Goal: Task Accomplishment & Management: Manage account settings

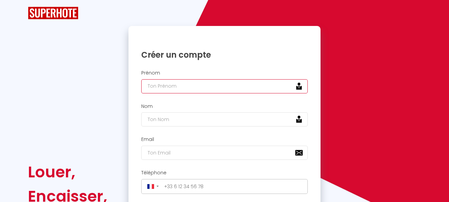
click at [186, 88] on input "text" at bounding box center [224, 86] width 167 height 14
type input "s"
type input "Sandrine"
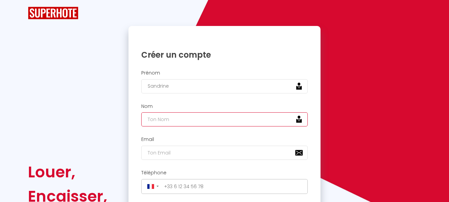
click at [157, 121] on input "text" at bounding box center [224, 119] width 167 height 14
type input "DIJOUX"
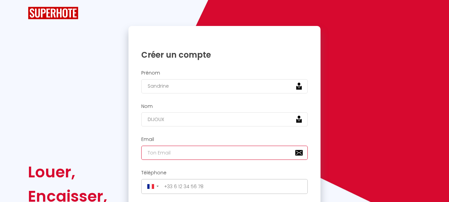
click at [166, 155] on input "email" at bounding box center [224, 152] width 167 height 14
type input "[EMAIL_ADDRESS][DOMAIN_NAME]"
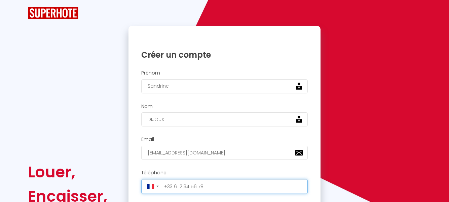
click at [180, 189] on input "tel" at bounding box center [234, 186] width 144 height 11
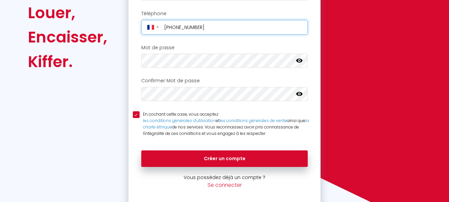
scroll to position [165, 0]
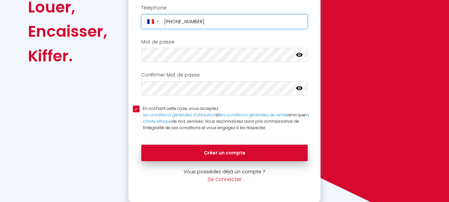
type input "[PHONE_NUMBER]"
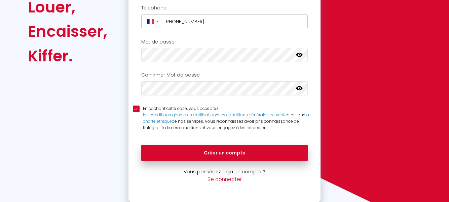
click at [300, 56] on icon at bounding box center [299, 55] width 7 height 4
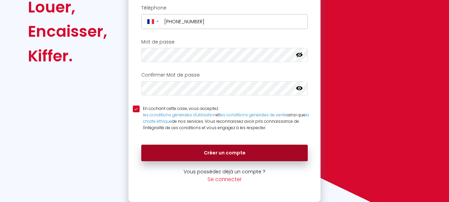
click at [176, 151] on button "Créer un compte" at bounding box center [224, 152] width 167 height 17
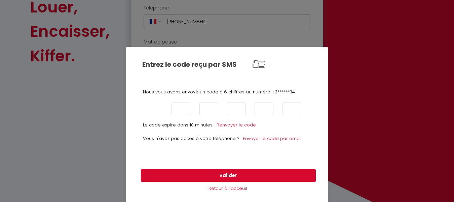
click at [152, 107] on input "text" at bounding box center [153, 108] width 19 height 12
type input "5"
type input "1"
type input "4"
type input "3"
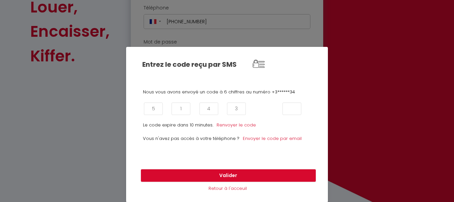
type input "5"
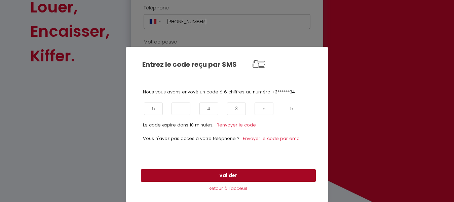
type input "5"
click at [222, 177] on button "Valider" at bounding box center [228, 175] width 175 height 13
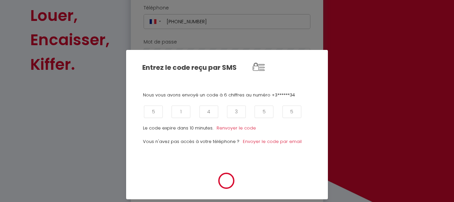
scroll to position [173, 0]
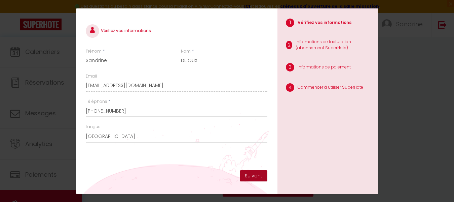
click at [256, 176] on button "Suivant" at bounding box center [254, 175] width 28 height 11
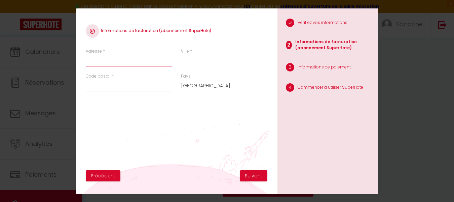
click at [136, 66] on input "Adresse" at bounding box center [129, 60] width 86 height 12
type input "[STREET_ADDRESS]"
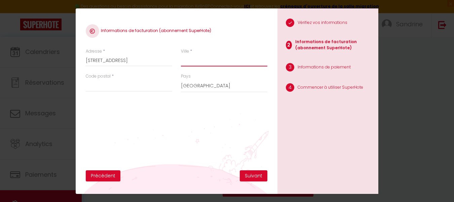
type input "MONTREJEAU"
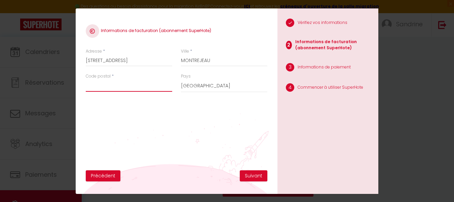
type input "31210"
click at [250, 177] on button "Suivant" at bounding box center [254, 175] width 28 height 11
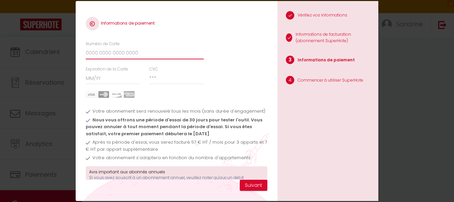
click at [102, 57] on input "Numéro de Carte" at bounding box center [145, 53] width 118 height 12
type input "[CREDIT_CARD_NUMBER]"
click at [128, 80] on input "Expiration de la Carte" at bounding box center [113, 78] width 55 height 12
type input "01 / 30"
click at [170, 79] on input "CVC" at bounding box center [176, 78] width 55 height 12
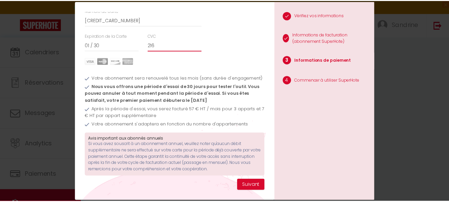
scroll to position [38, 0]
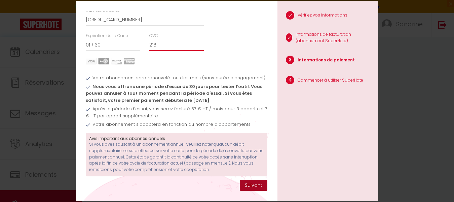
type input "216"
click at [257, 187] on button "Suivant" at bounding box center [254, 184] width 28 height 11
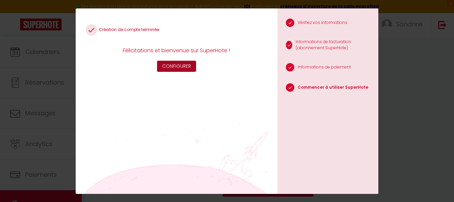
click at [181, 68] on button "Configurer" at bounding box center [176, 66] width 39 height 11
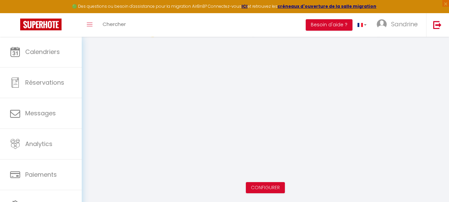
scroll to position [37, 0]
click at [261, 185] on link "Configurer" at bounding box center [265, 185] width 29 height 7
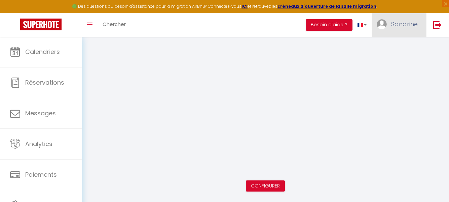
click at [409, 29] on link "Sandrine" at bounding box center [399, 25] width 55 height 24
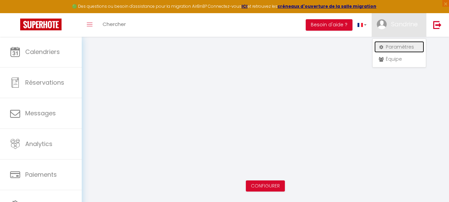
click at [398, 45] on link "Paramètres" at bounding box center [400, 46] width 50 height 11
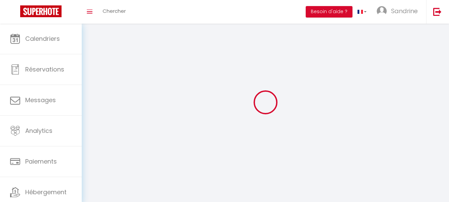
type input "Sandrine"
type input "DIJOUX"
type input "[PHONE_NUMBER]"
type input "[STREET_ADDRESS]"
type input "31210"
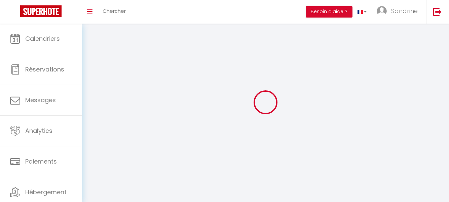
type input "MONTREJEAU"
type input "U7ru2BRPJ9blvedBZZwCy3FM9"
type input "vn09bIAI3inlVNDTKGWDa1NNV"
type input "[URL][DOMAIN_NAME]"
select select "28"
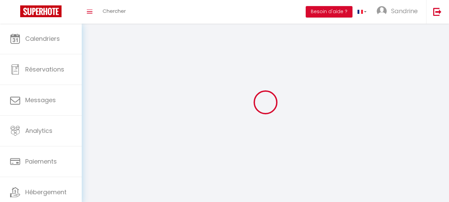
select select "fr"
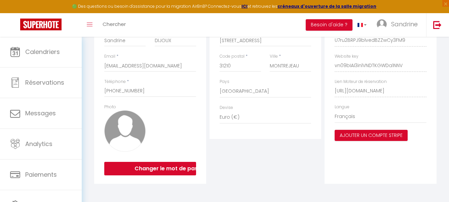
scroll to position [117, 0]
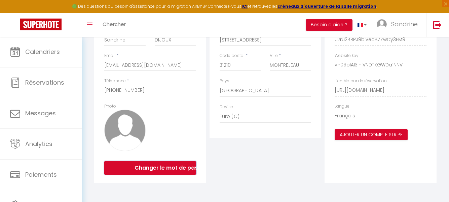
click at [173, 169] on button "Changer le mot de passe" at bounding box center [150, 167] width 92 height 13
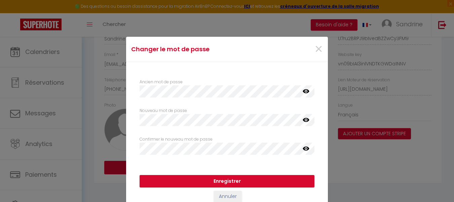
click at [305, 94] on link at bounding box center [306, 92] width 7 height 9
click at [304, 119] on icon at bounding box center [306, 119] width 7 height 7
click at [184, 185] on button "Enregistrer" at bounding box center [227, 181] width 175 height 13
click at [303, 148] on icon at bounding box center [306, 148] width 7 height 7
click at [230, 180] on button "Enregistrer" at bounding box center [227, 181] width 175 height 13
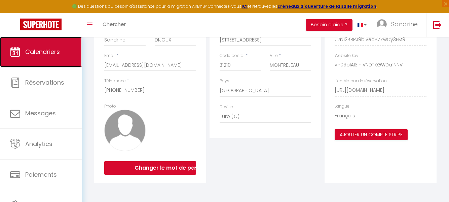
click at [53, 59] on link "Calendriers" at bounding box center [41, 52] width 82 height 30
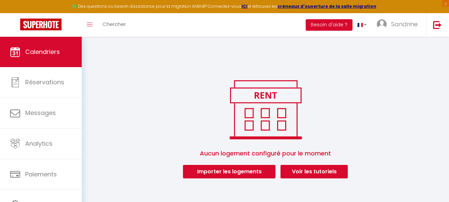
scroll to position [37, 0]
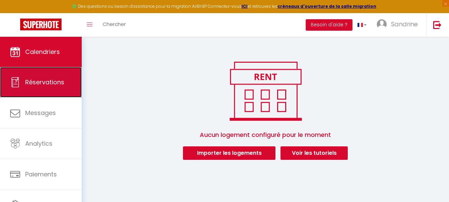
click at [57, 87] on link "Réservations" at bounding box center [41, 82] width 82 height 30
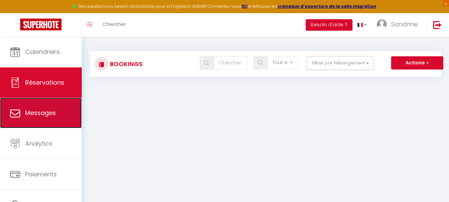
click at [63, 112] on link "Messages" at bounding box center [41, 113] width 82 height 30
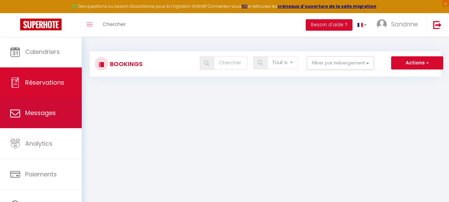
select select "message"
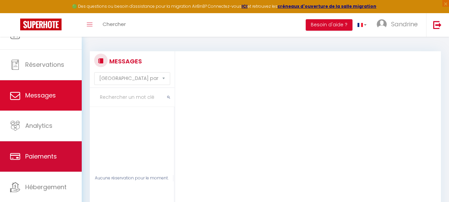
scroll to position [34, 0]
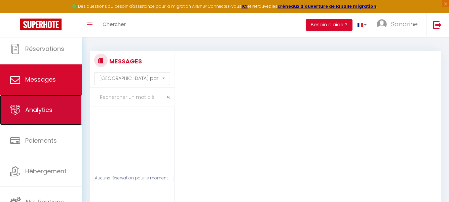
click at [67, 110] on link "Analytics" at bounding box center [41, 110] width 82 height 30
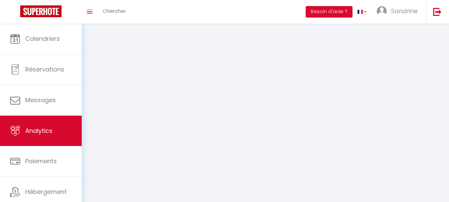
select select "2025"
select select "9"
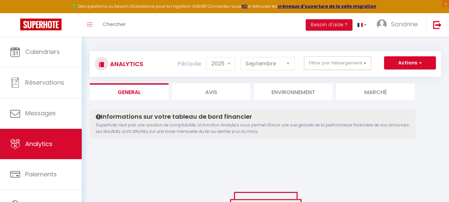
scroll to position [34, 0]
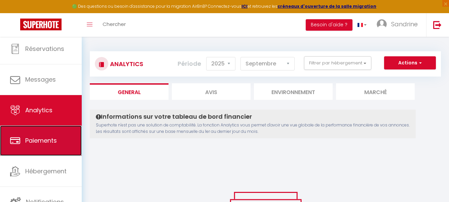
click at [48, 138] on span "Paiements" at bounding box center [41, 140] width 32 height 8
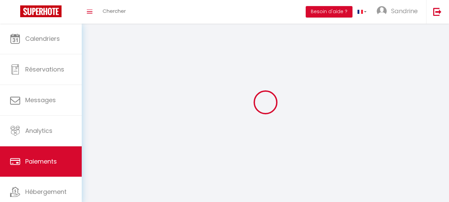
select select "2"
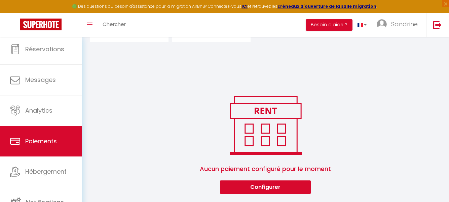
scroll to position [35, 0]
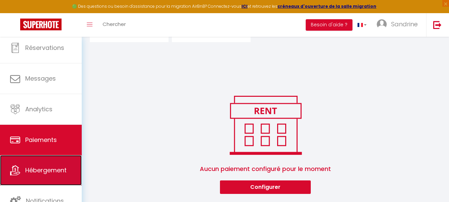
click at [60, 177] on link "Hébergement" at bounding box center [41, 170] width 82 height 30
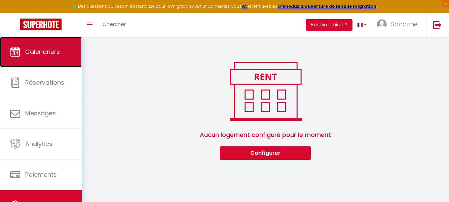
click at [44, 63] on link "Calendriers" at bounding box center [41, 52] width 82 height 30
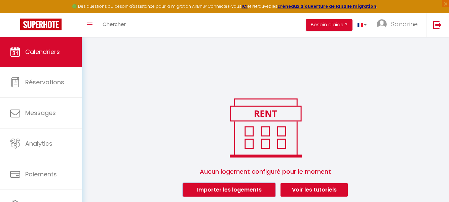
click at [211, 193] on button "Importer les logements" at bounding box center [229, 189] width 93 height 13
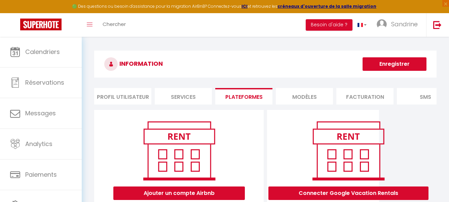
click at [142, 94] on li "Profil Utilisateur" at bounding box center [122, 96] width 57 height 16
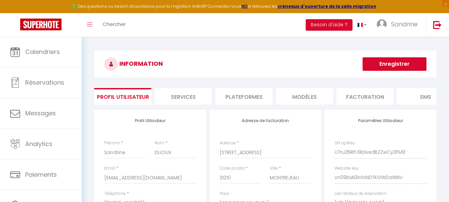
click at [191, 95] on li "Services" at bounding box center [183, 96] width 57 height 16
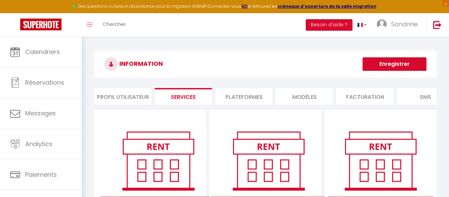
click at [252, 102] on li "Plateformes" at bounding box center [243, 96] width 57 height 16
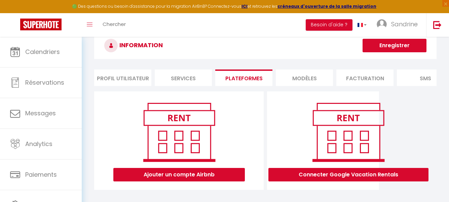
scroll to position [37, 0]
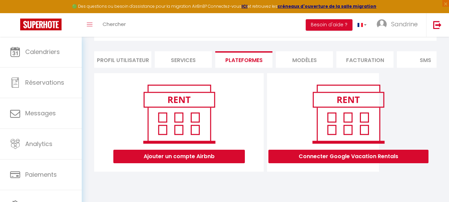
click at [296, 61] on li "MODÈLES" at bounding box center [304, 59] width 57 height 16
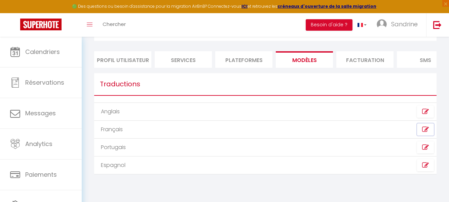
click at [425, 133] on icon at bounding box center [425, 129] width 7 height 7
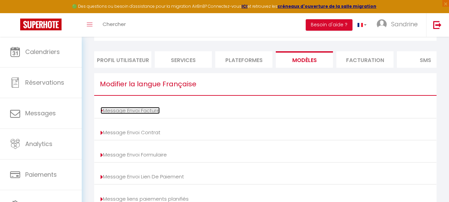
click at [158, 114] on link "Message Envoi Facture" at bounding box center [130, 110] width 59 height 7
type input "Votre facture [BOOKING:ID] - [RENTAL:NAME]"
type textarea "Bonjour, Voici le lien pour télécharger votre facture : [INVOICE:LINK] Détails …"
type input "Votre facture [BOOKING:ID] - [RENTAL:NAME]"
type textarea "Bonjour, Voici le lien pour télécharger votre facture : [INVOICE:LINK] Détails …"
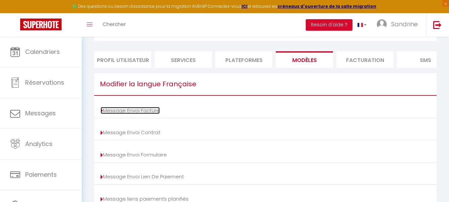
type input "Votre facture [BOOKING:ID] - [RENTAL:NAME]"
type textarea "Bonjour, Voici le lien pour télécharger votre facture : [INVOICE:LINK] Détails …"
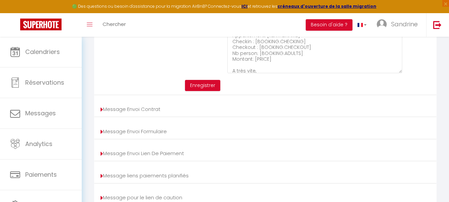
scroll to position [205, 0]
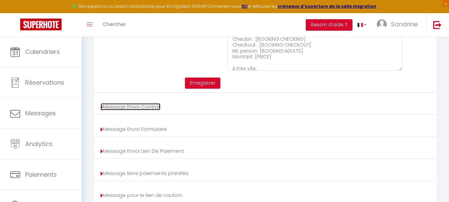
click at [149, 110] on link "Message Envoi Contrat" at bounding box center [131, 106] width 60 height 7
type input "Votre contrat [BOOKING:ID] - [RENTAL:NAME]"
type textarea "Bonjour, Nous vous invitons à cliquer sur le lien suivant pour signer votre con…"
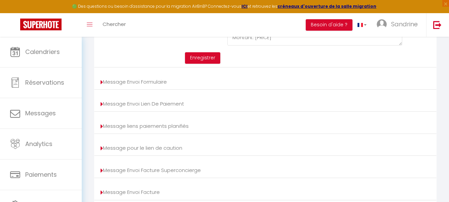
scroll to position [252, 0]
click at [152, 84] on link "Message Envoi Formulaire" at bounding box center [134, 81] width 66 height 7
type input "Confirmez votre arrivée [BOOKING:ID] - [RENTAL:NAME]"
type textarea "Bonjour, Nous vous invitons à cliquer sur le lien suivant pour pour confirmer v…"
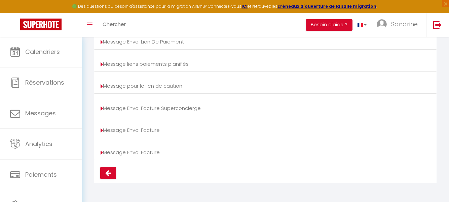
scroll to position [319, 0]
click at [104, 170] on button at bounding box center [108, 173] width 16 height 12
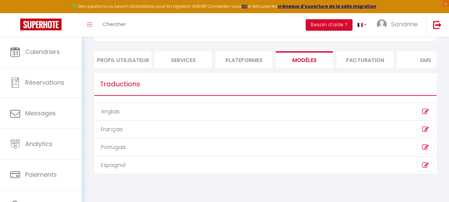
scroll to position [38, 0]
click at [375, 63] on li "Facturation" at bounding box center [365, 59] width 57 height 16
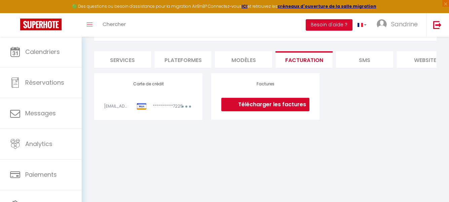
scroll to position [0, 67]
click at [363, 58] on li "SMS" at bounding box center [358, 59] width 57 height 16
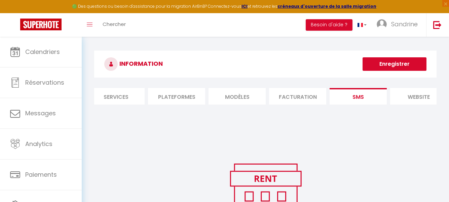
click at [419, 100] on li "website" at bounding box center [418, 96] width 57 height 16
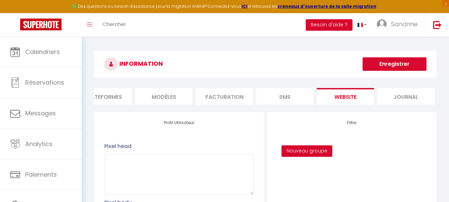
scroll to position [0, 142]
click at [412, 92] on li "Journal" at bounding box center [404, 96] width 57 height 16
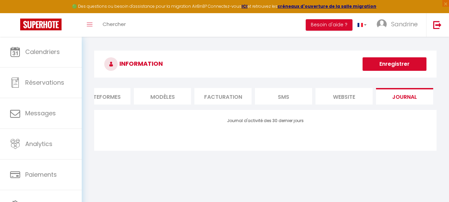
click at [346, 100] on li "website" at bounding box center [344, 96] width 57 height 16
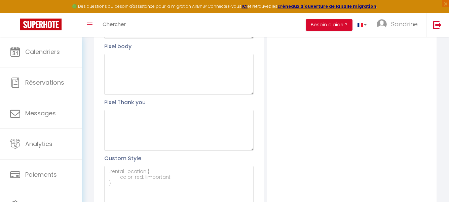
scroll to position [155, 0]
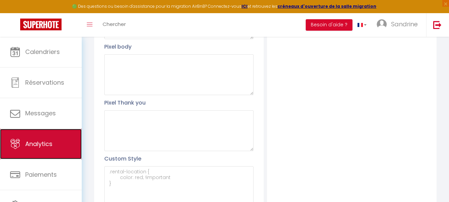
click at [49, 151] on link "Analytics" at bounding box center [41, 144] width 82 height 30
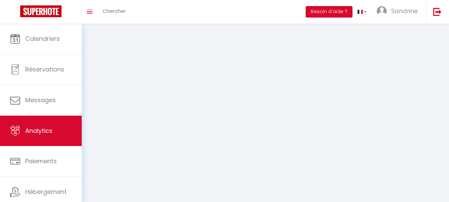
select select "2025"
select select "9"
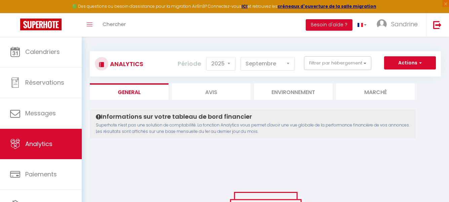
click at [210, 89] on li "Avis" at bounding box center [211, 91] width 79 height 16
select select "2025"
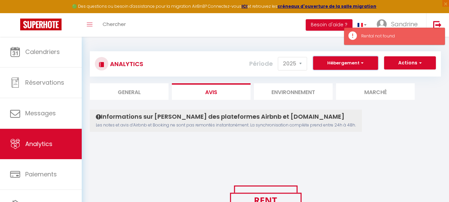
click at [358, 66] on button "Hébergement" at bounding box center [345, 62] width 65 height 13
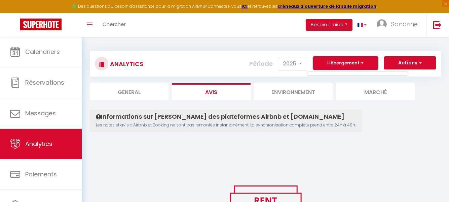
click at [362, 62] on span "button" at bounding box center [362, 63] width 4 height 6
click at [413, 63] on button "Actions" at bounding box center [410, 62] width 52 height 13
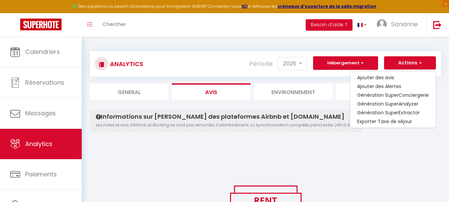
click at [362, 158] on div "Informations sur [PERSON_NAME] des plateformes Airbnb et [DOMAIN_NAME] Les note…" at bounding box center [265, 196] width 351 height 174
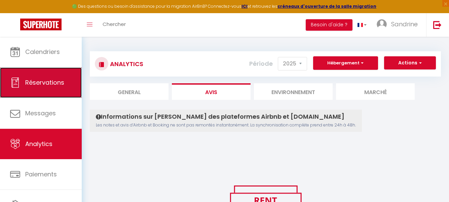
click at [58, 76] on link "Réservations" at bounding box center [41, 82] width 82 height 30
select select "not_cancelled"
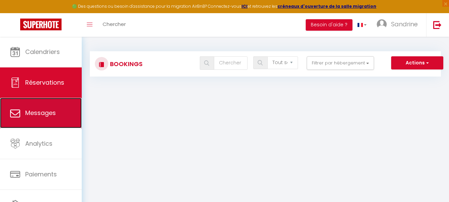
click at [43, 108] on span "Messages" at bounding box center [40, 112] width 31 height 8
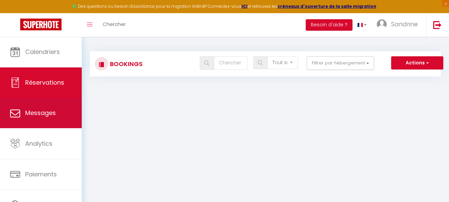
select select "message"
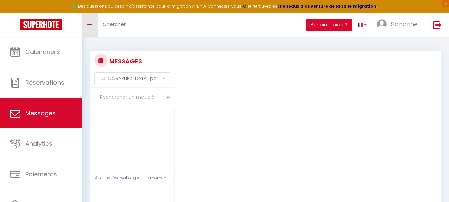
click at [94, 28] on link "Toggle menubar" at bounding box center [90, 25] width 16 height 24
click at [106, 29] on link "Chercher" at bounding box center [114, 25] width 33 height 24
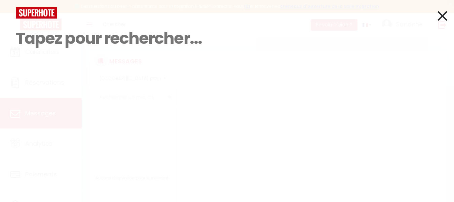
select select "not_cancelled"
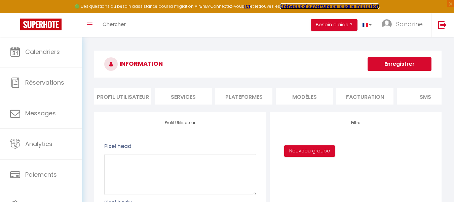
click at [317, 5] on strong "créneaux d'ouverture de la salle migration" at bounding box center [329, 6] width 99 height 6
